Goal: Information Seeking & Learning: Learn about a topic

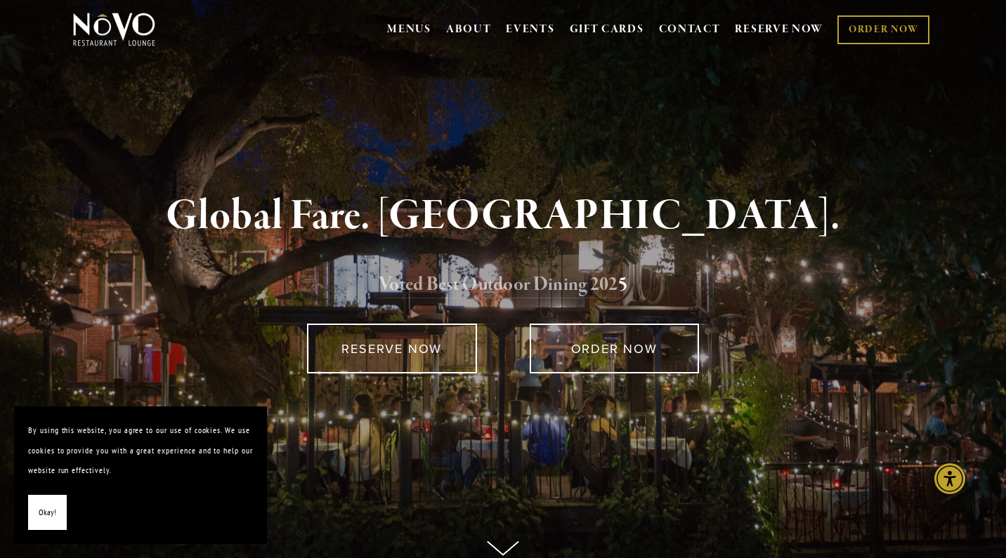
scroll to position [6, 0]
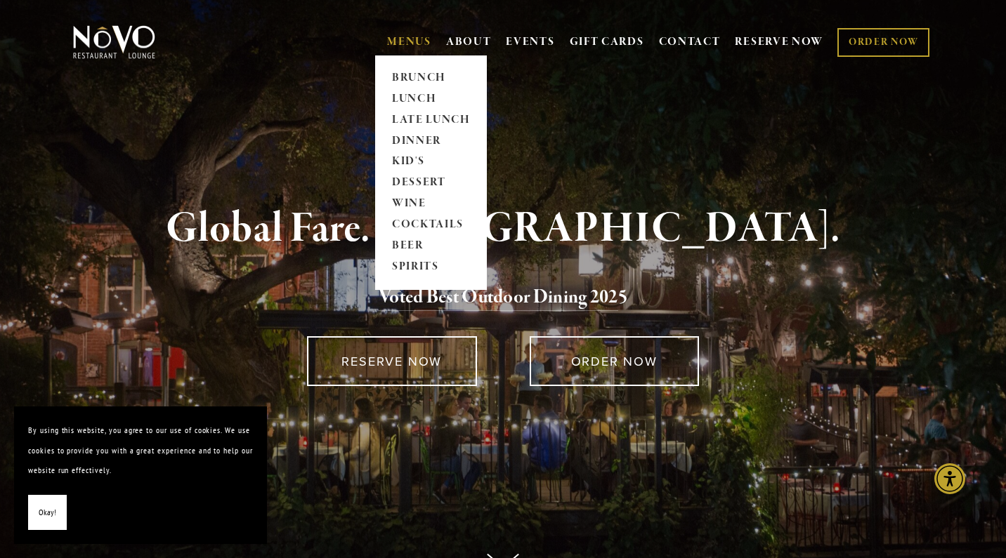
click at [392, 49] on link "MENUS" at bounding box center [409, 42] width 44 height 14
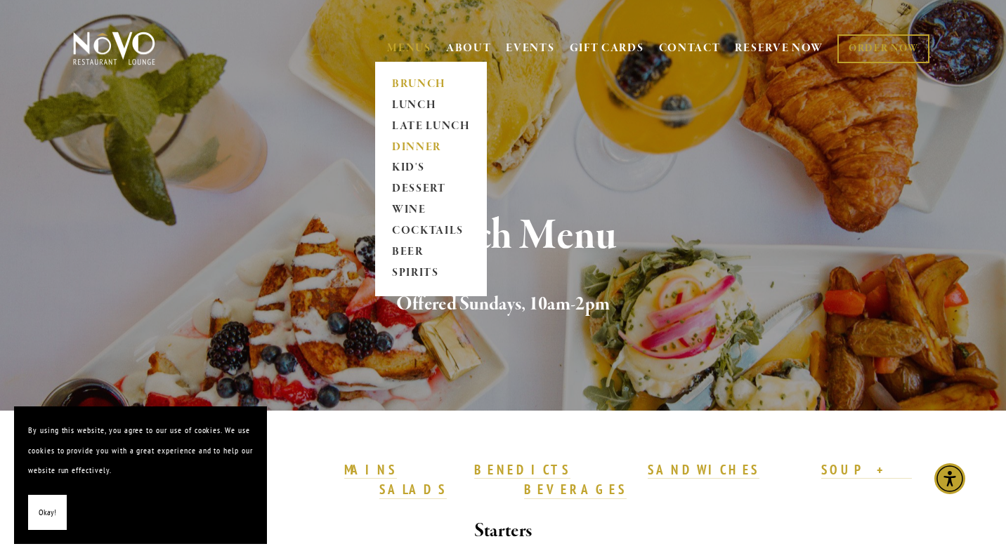
click at [423, 143] on link "DINNER" at bounding box center [431, 147] width 88 height 21
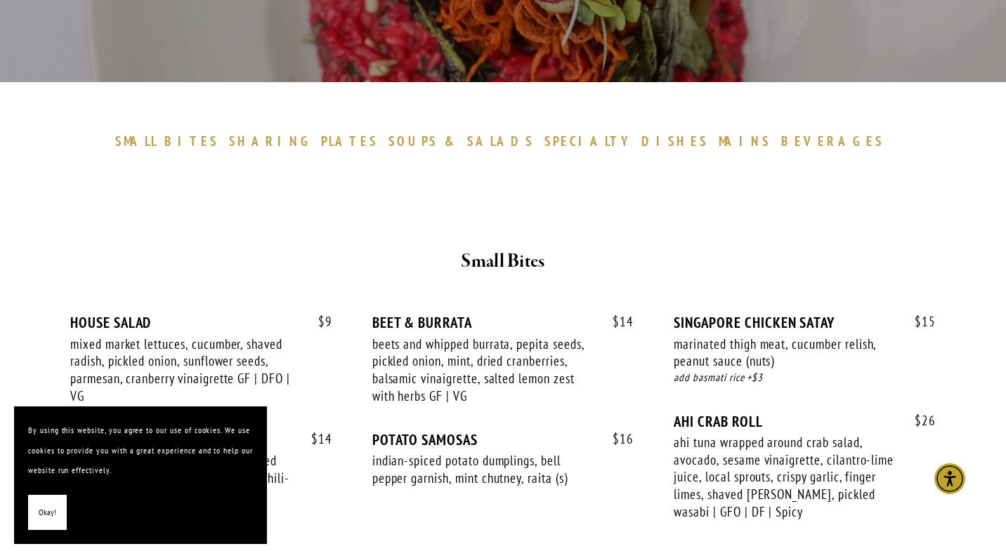
scroll to position [351, 0]
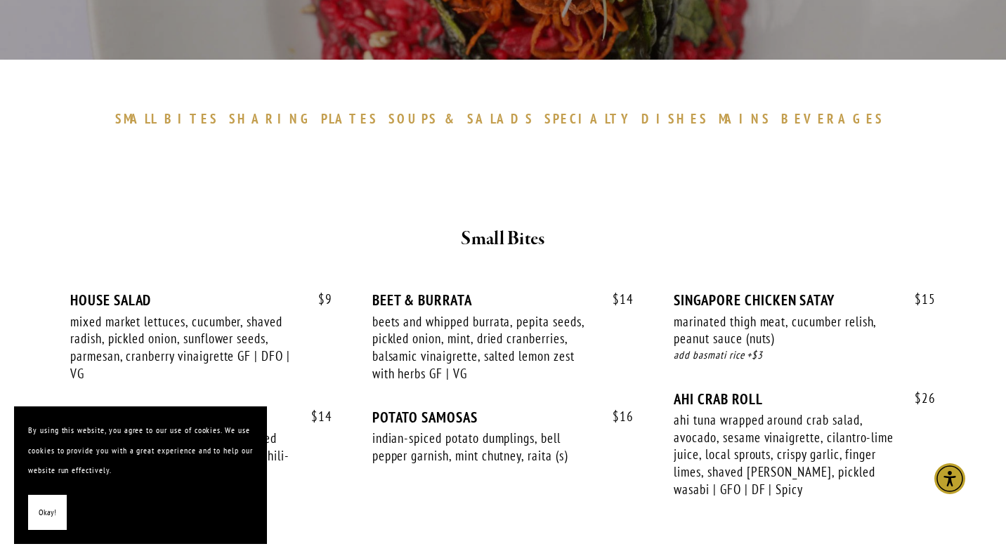
click at [49, 511] on span "Okay!" at bounding box center [48, 513] width 18 height 20
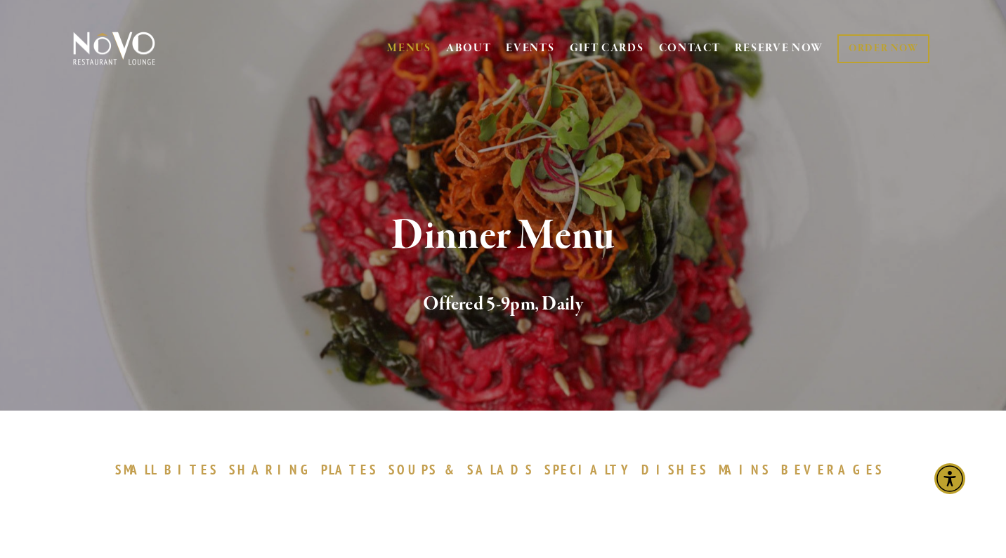
scroll to position [0, 0]
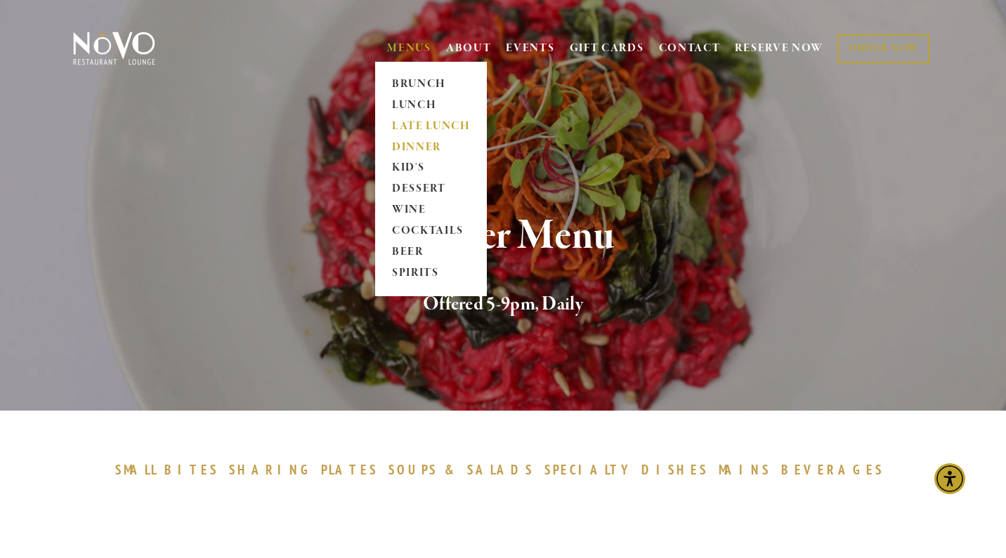
click at [414, 127] on link "LATE LUNCH" at bounding box center [431, 126] width 88 height 21
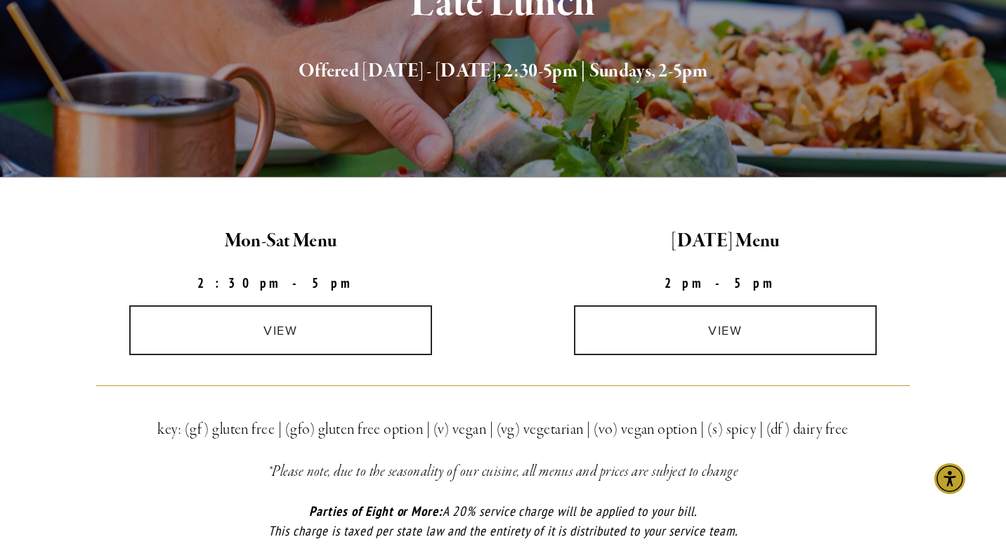
scroll to position [237, 0]
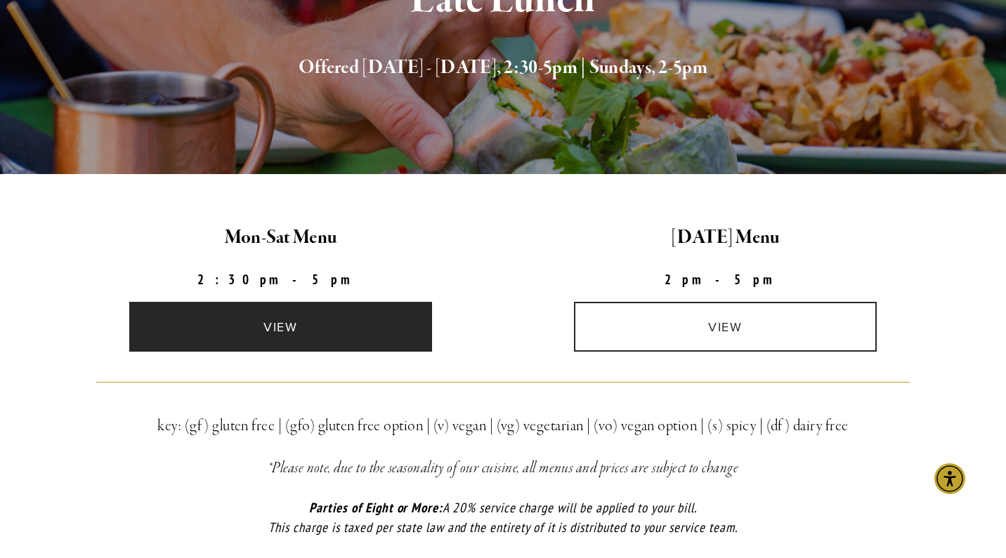
click at [365, 322] on link "view" at bounding box center [280, 327] width 303 height 50
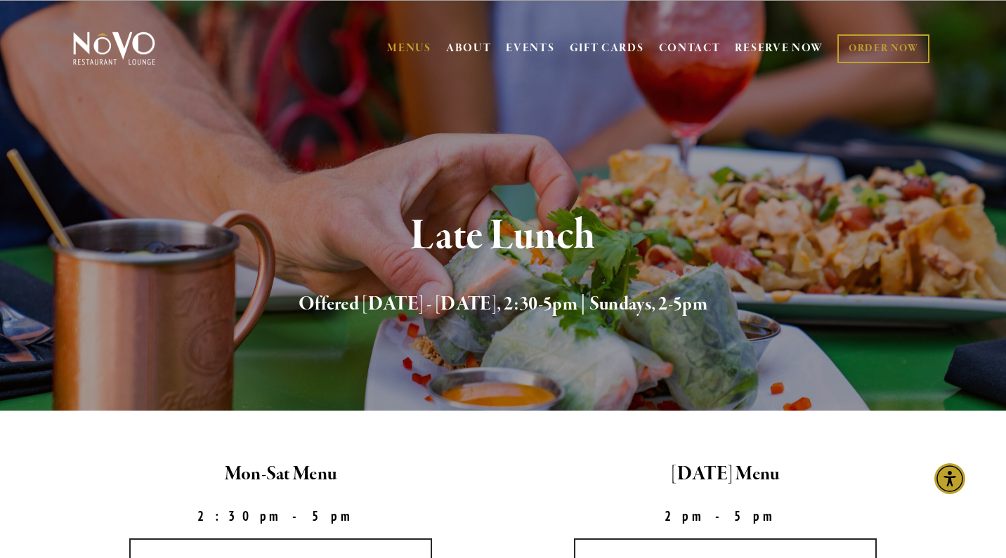
scroll to position [0, 0]
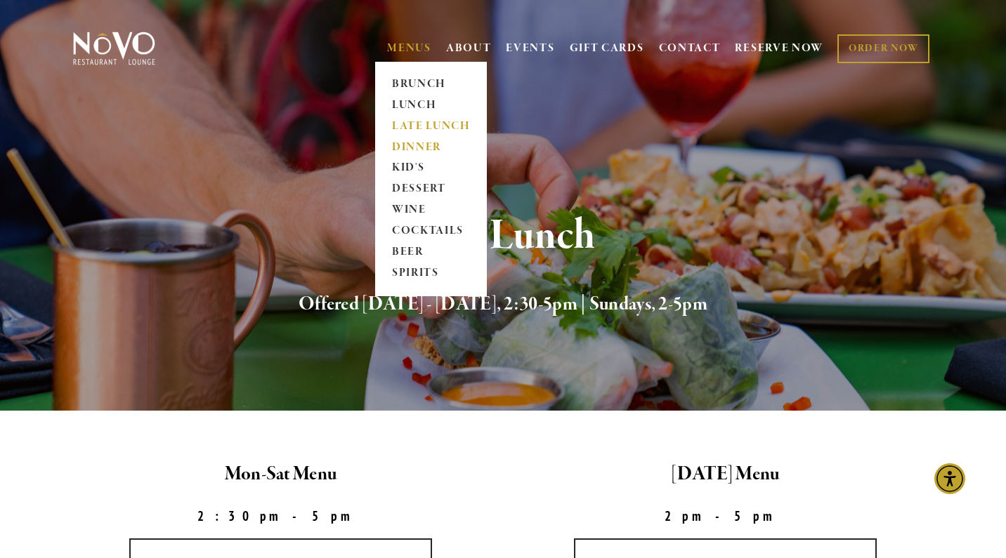
click at [419, 145] on link "DINNER" at bounding box center [431, 147] width 88 height 21
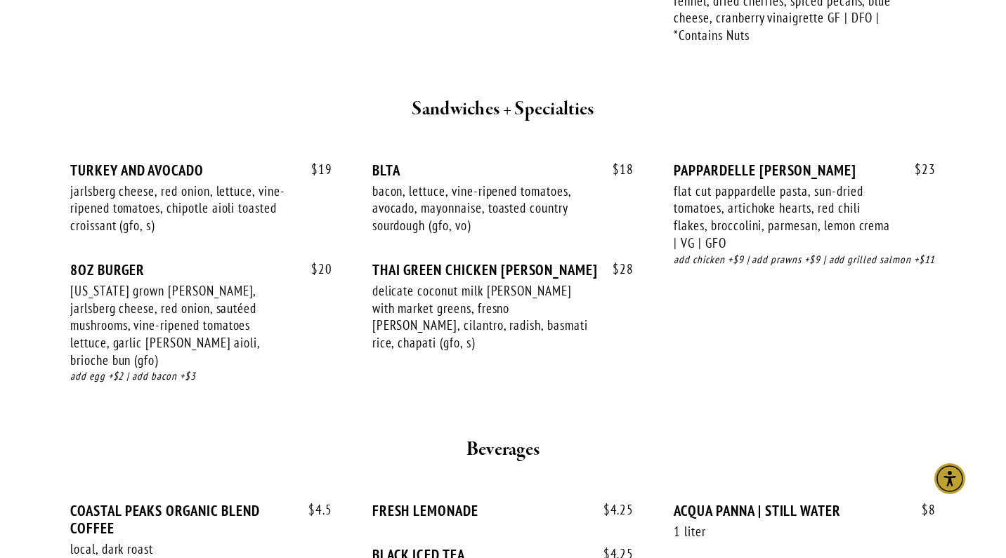
scroll to position [1497, 0]
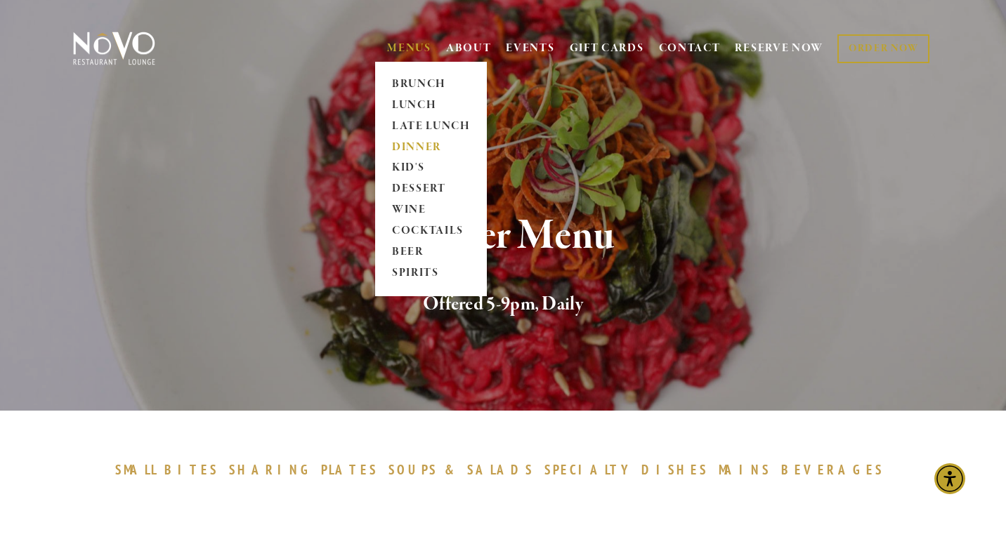
click at [426, 147] on link "DINNER" at bounding box center [431, 147] width 88 height 21
